Goal: Obtain resource: Download file/media

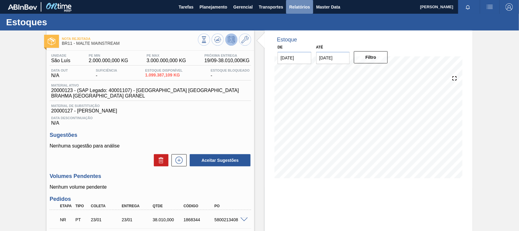
click at [301, 5] on span "Relatórios" at bounding box center [299, 6] width 21 height 7
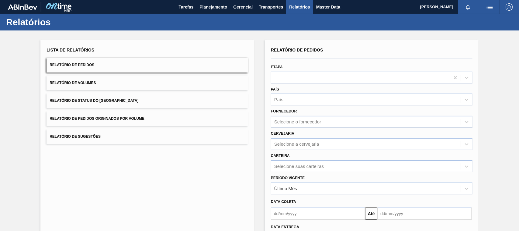
click at [141, 121] on button "Relatório de Pedidos Originados por Volume" at bounding box center [148, 118] width 202 height 15
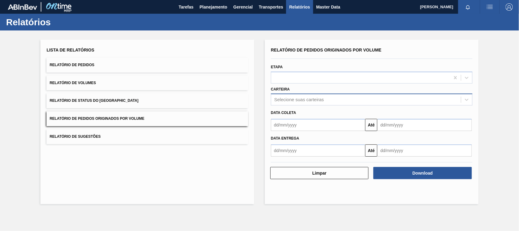
click at [297, 98] on div "Selecione suas carteiras" at bounding box center [299, 99] width 50 height 5
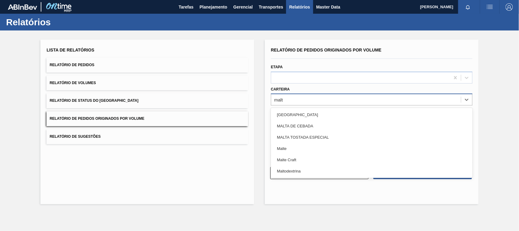
type input "malte"
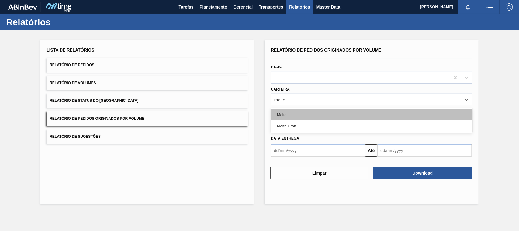
click at [293, 109] on div "Malte" at bounding box center [372, 114] width 202 height 11
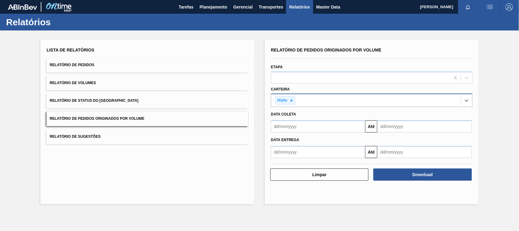
click at [295, 127] on input "text" at bounding box center [318, 126] width 94 height 12
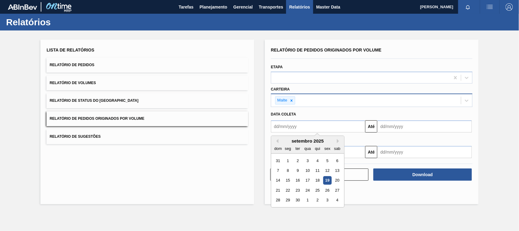
type input "[DATE]"
click at [305, 160] on div "1" at bounding box center [307, 160] width 8 height 8
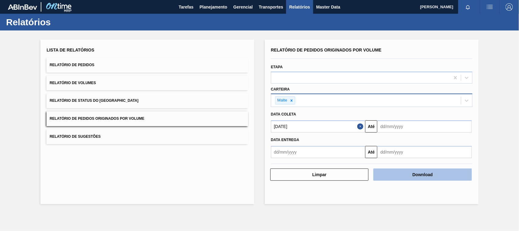
click at [411, 176] on button "Download" at bounding box center [422, 174] width 98 height 12
